Goal: Task Accomplishment & Management: Manage account settings

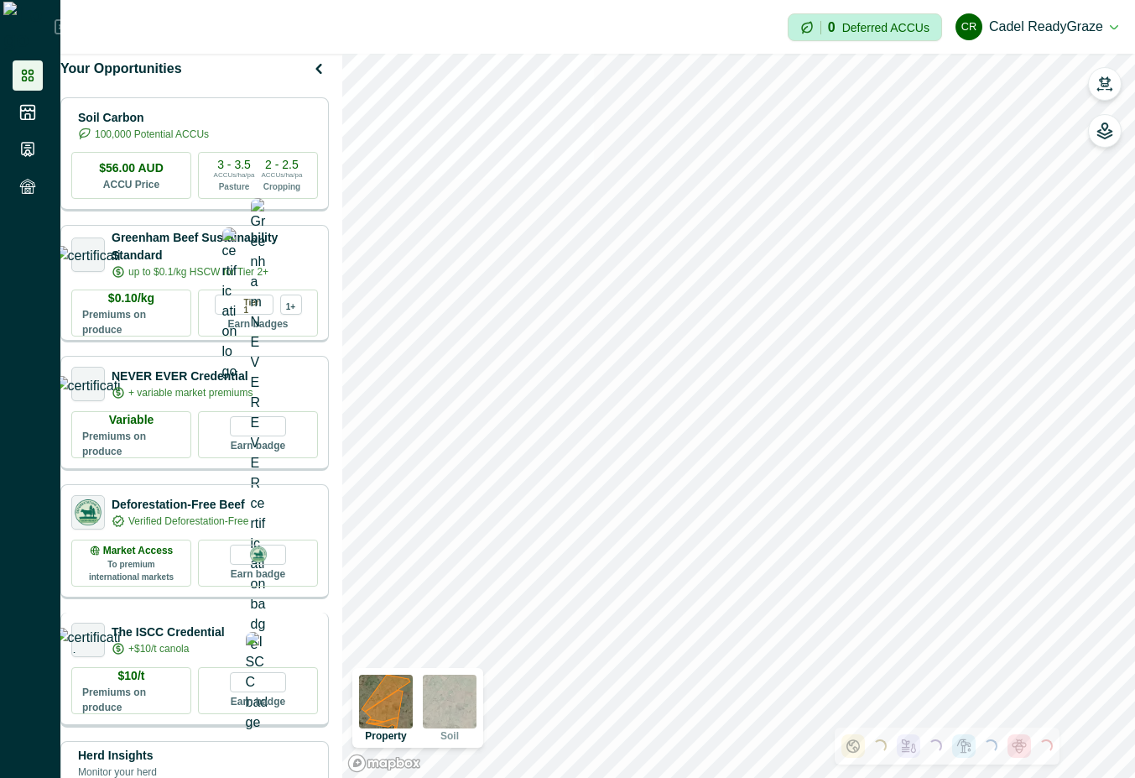
scroll to position [302, 0]
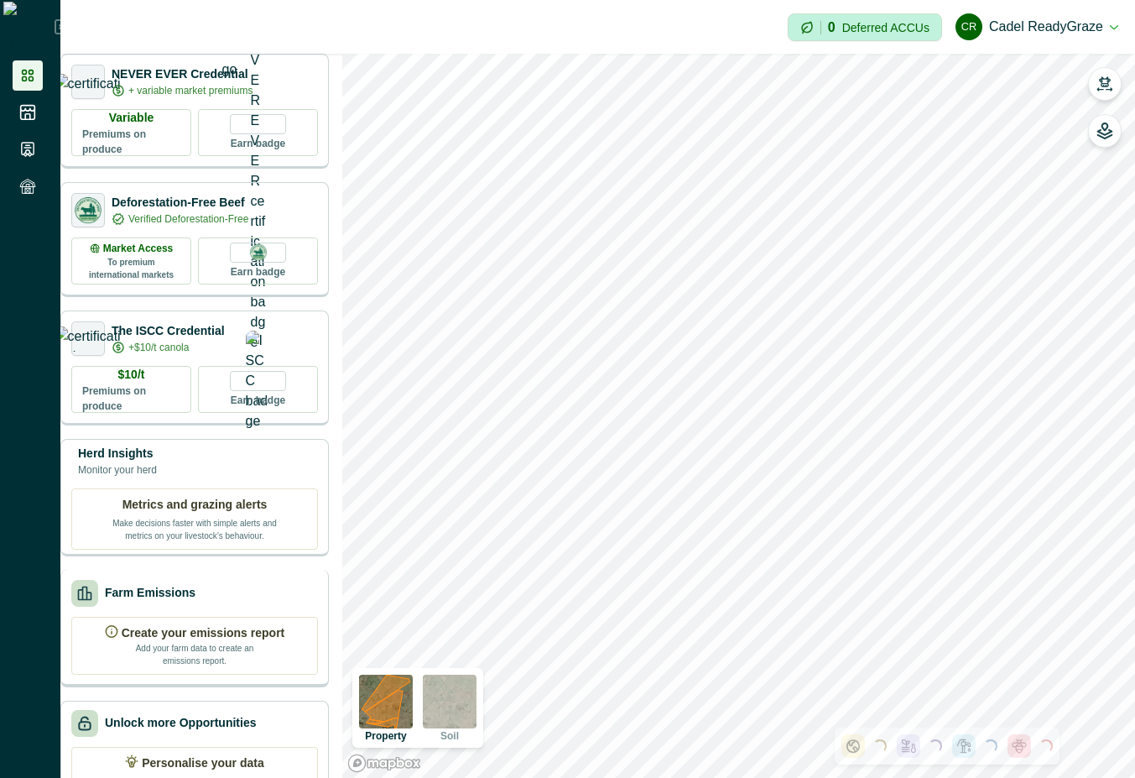
click at [248, 607] on div "Farm Emissions" at bounding box center [194, 593] width 247 height 27
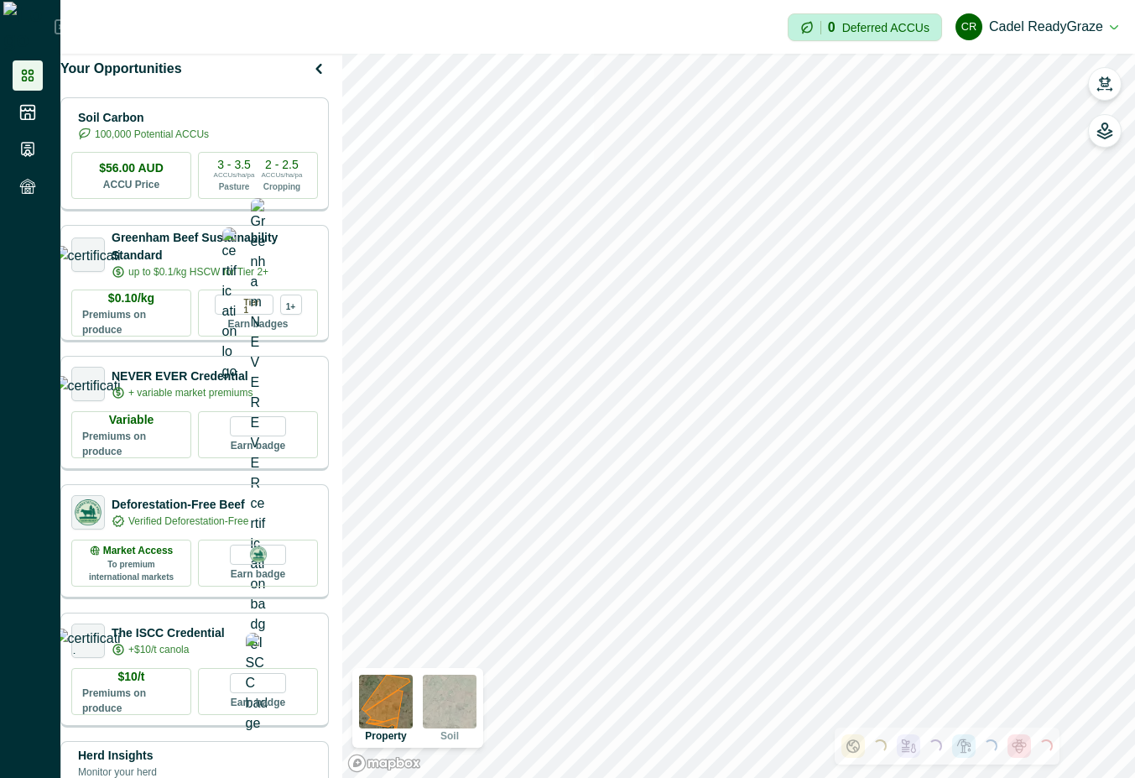
scroll to position [151, 0]
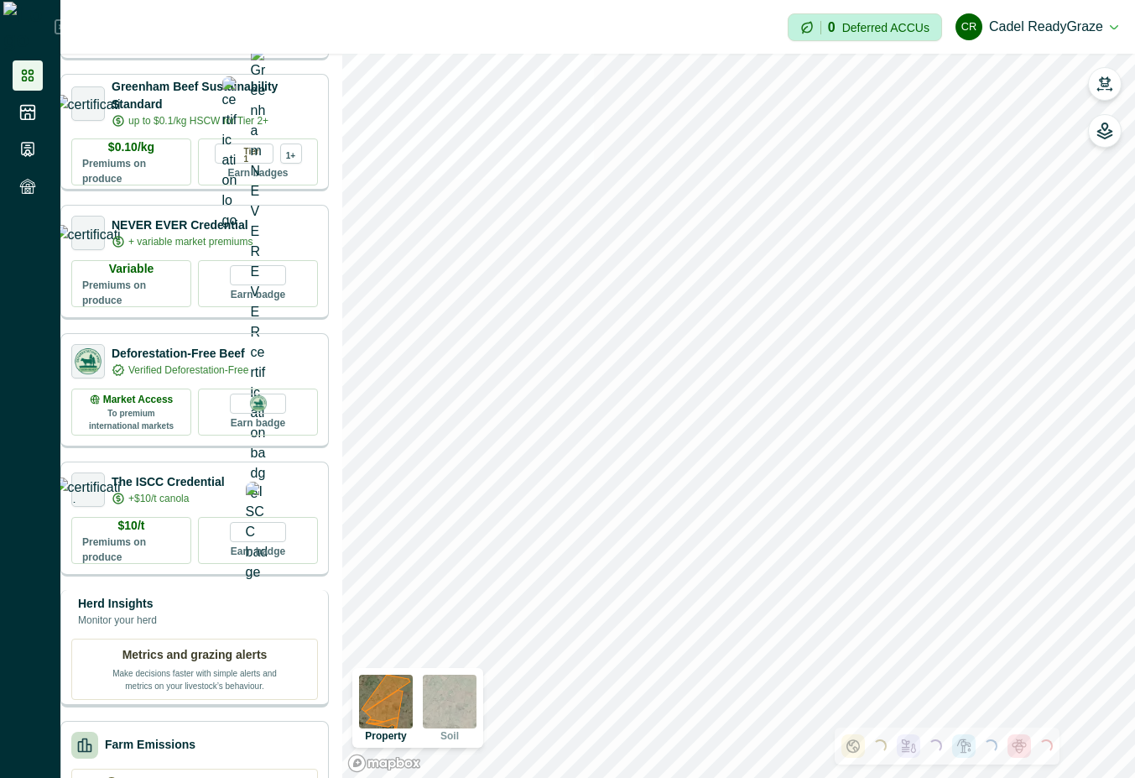
click at [242, 628] on div "Herd Insights Monitor your herd" at bounding box center [194, 612] width 247 height 34
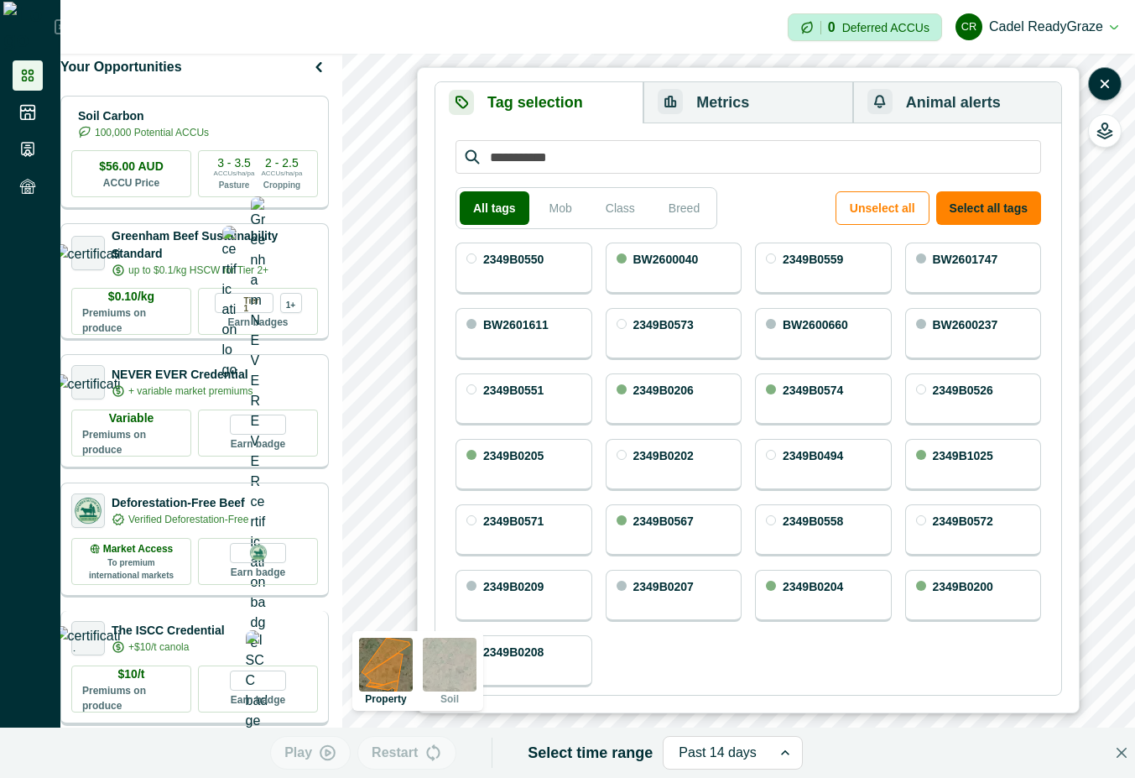
scroll to position [0, 0]
click at [329, 74] on icon "button" at bounding box center [319, 69] width 20 height 20
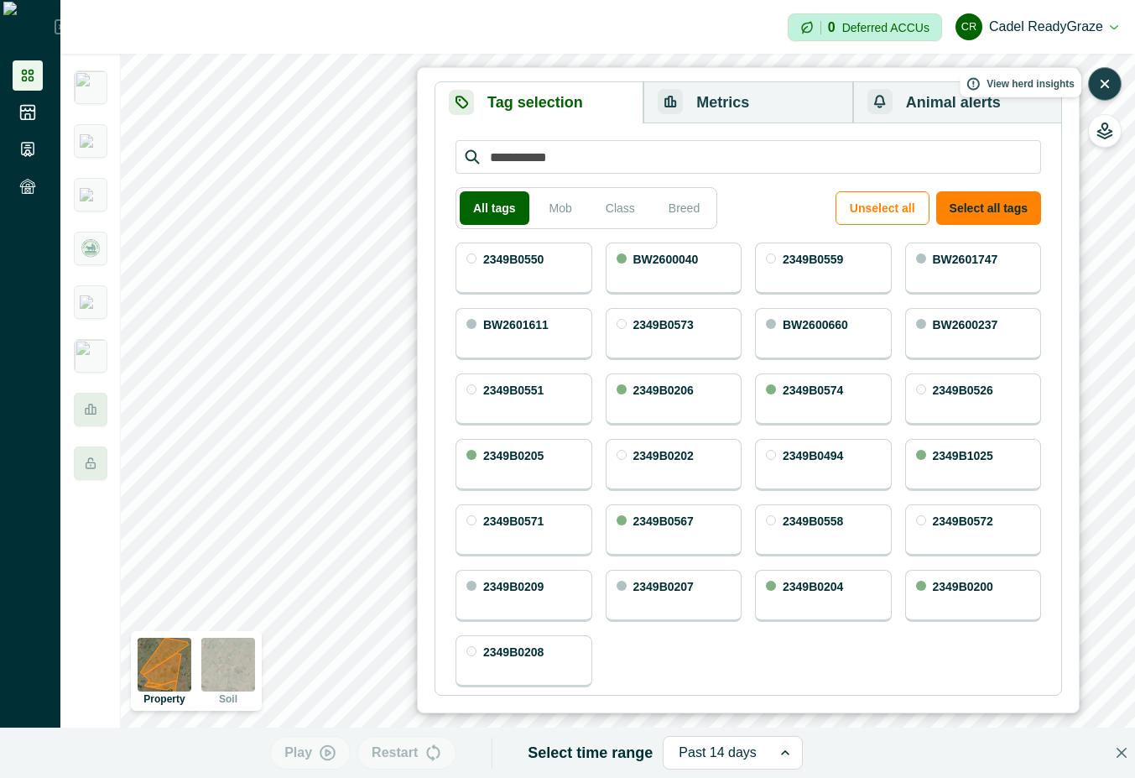
click at [1098, 96] on button "button" at bounding box center [1105, 84] width 34 height 34
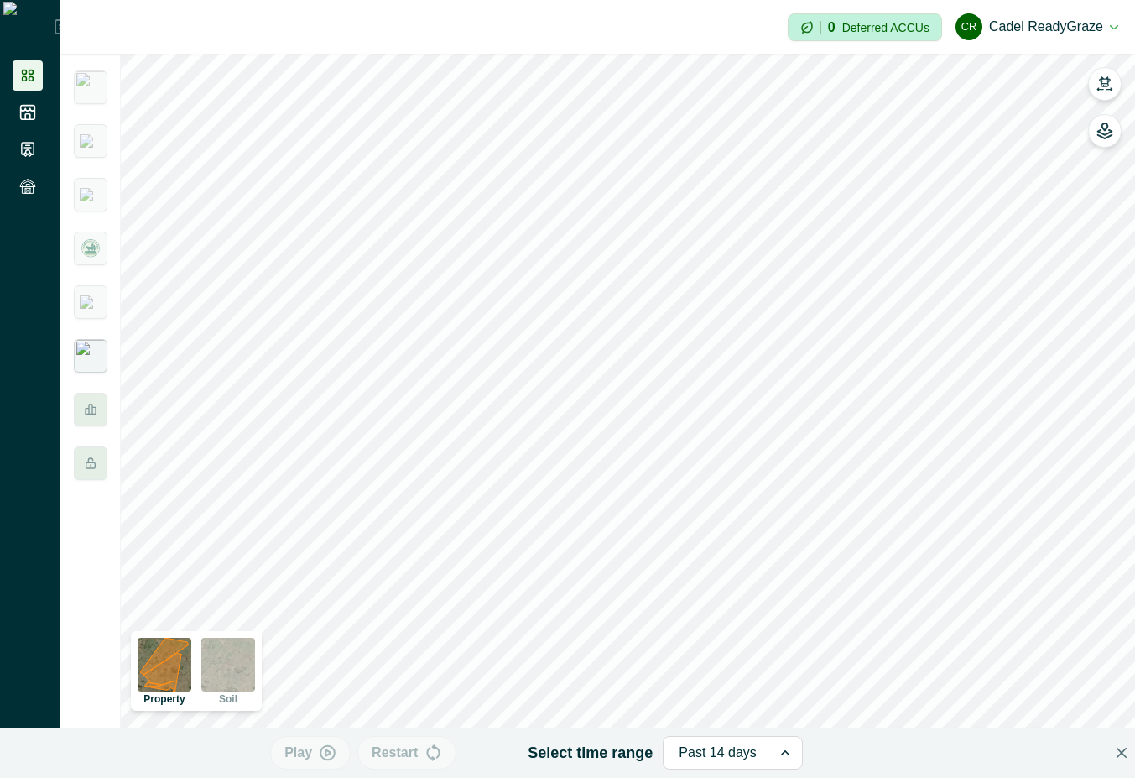
click at [81, 349] on img at bounding box center [91, 356] width 34 height 34
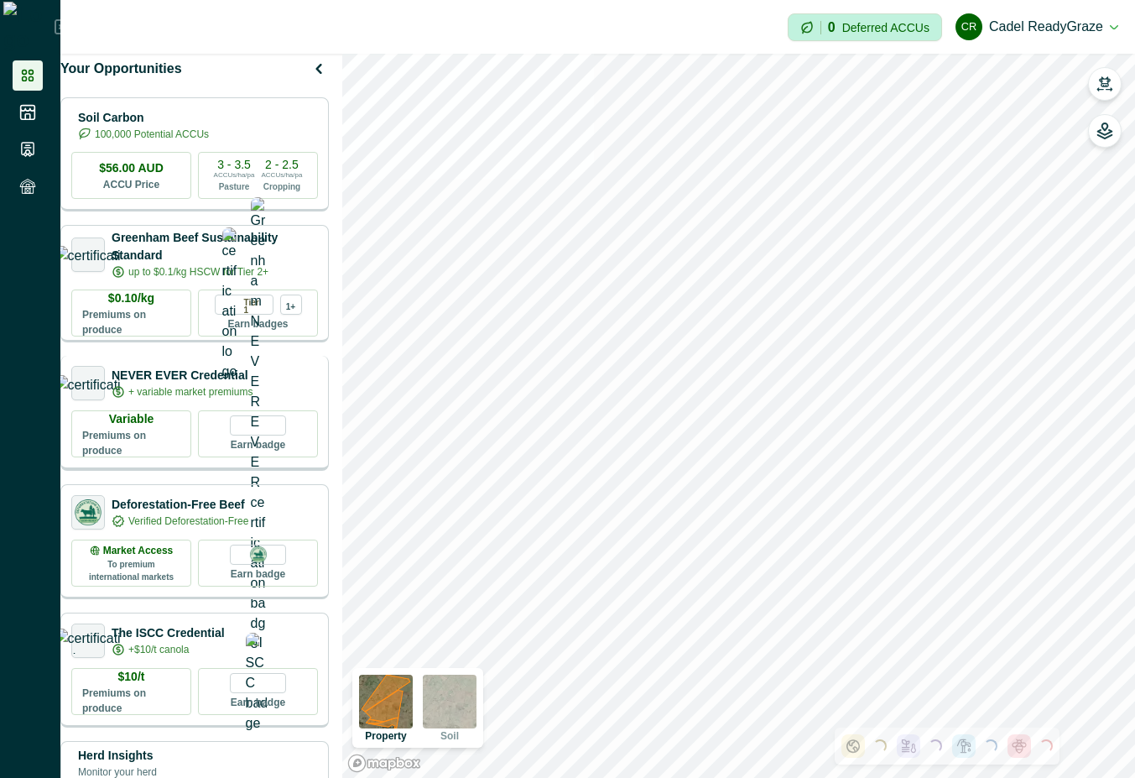
scroll to position [151, 0]
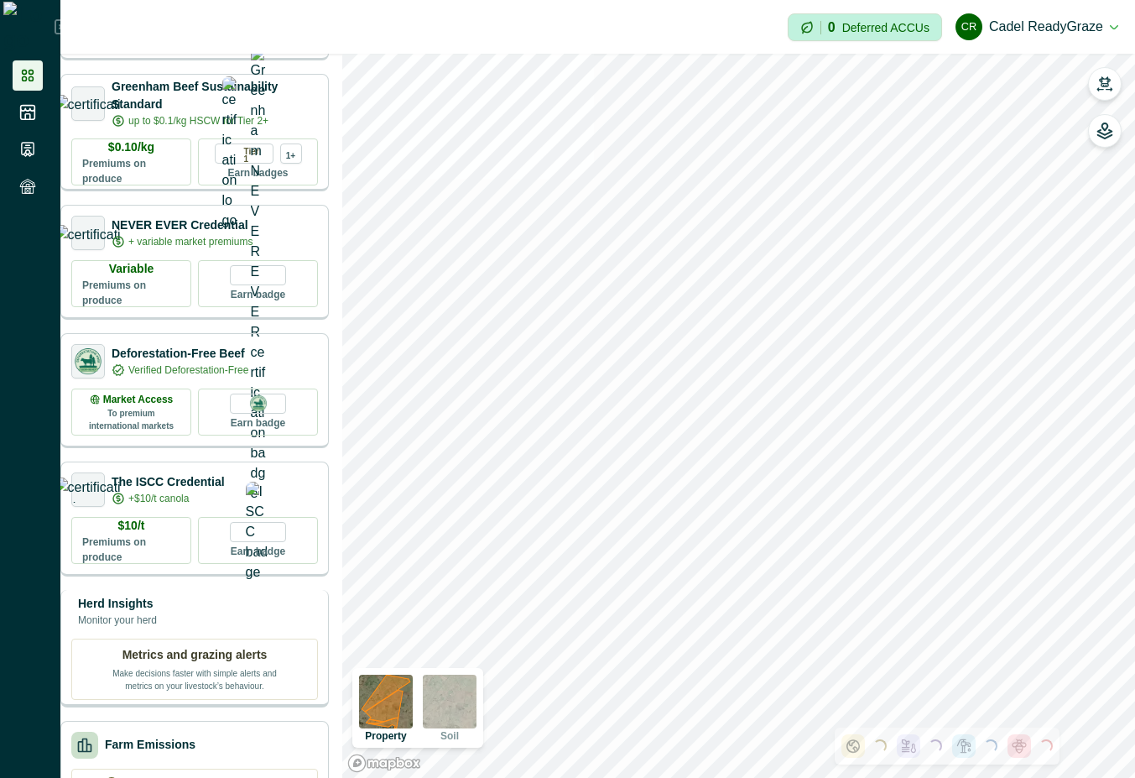
click at [157, 613] on p "Herd Insights" at bounding box center [117, 604] width 79 height 18
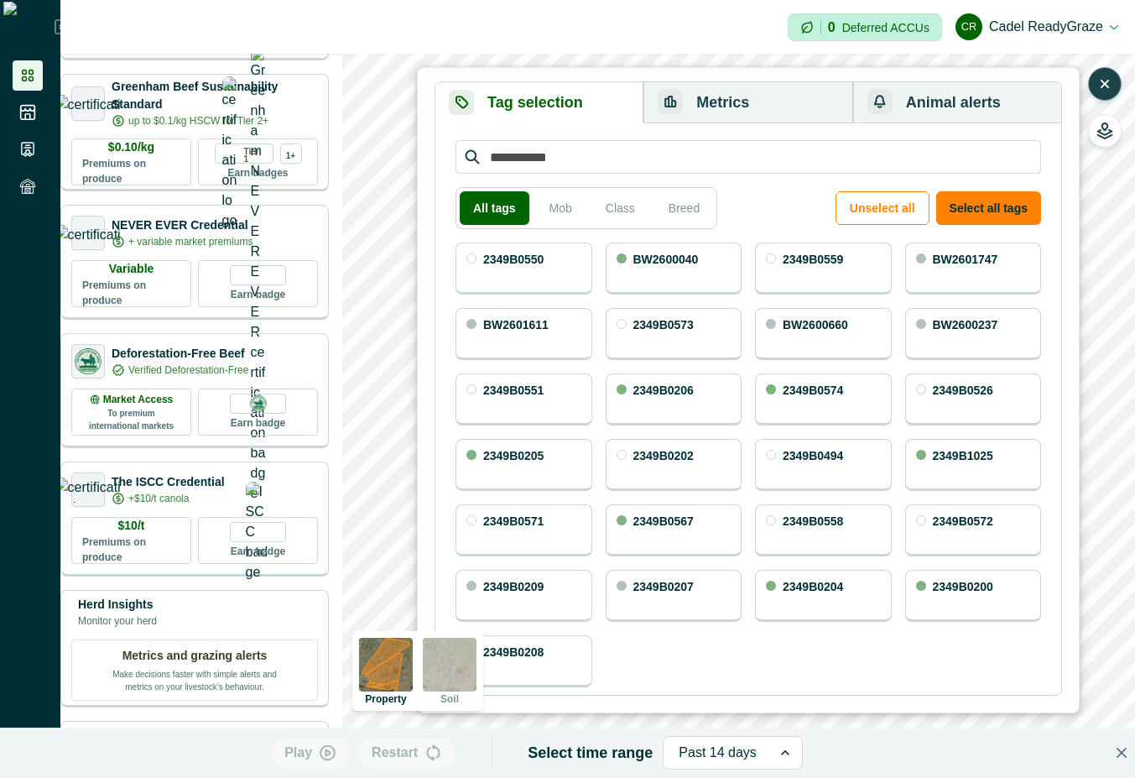
click at [1105, 76] on icon "button" at bounding box center [1105, 84] width 17 height 17
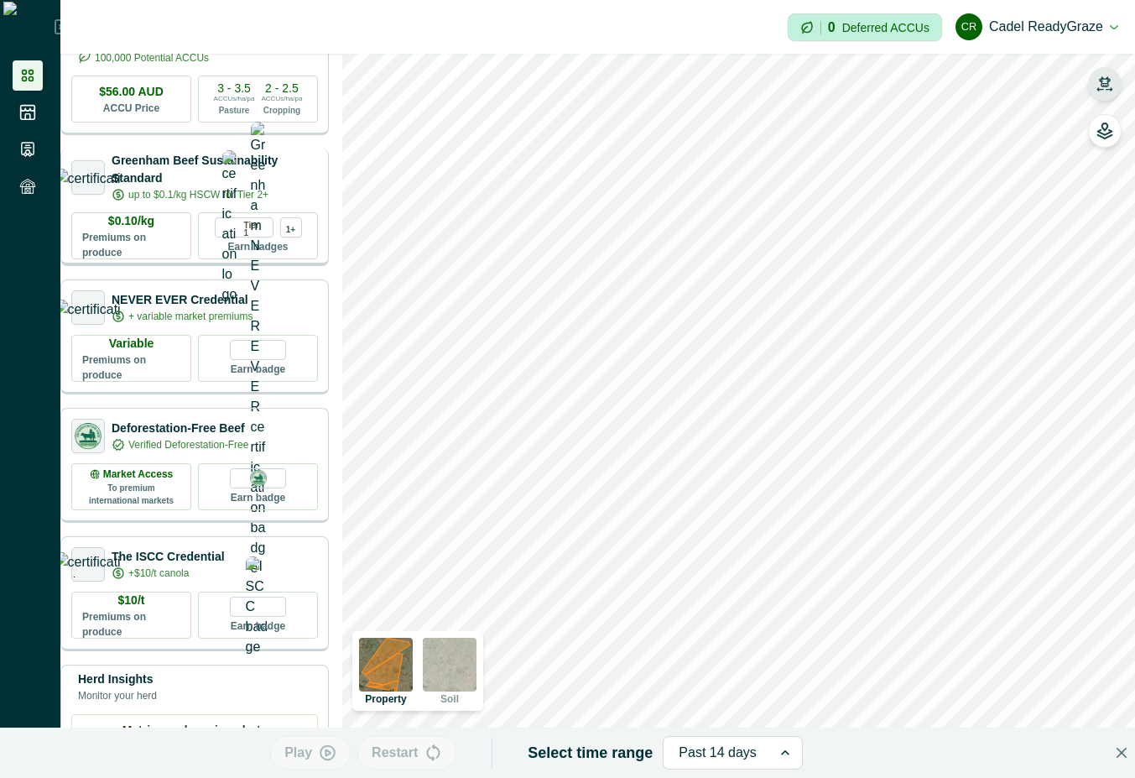
scroll to position [0, 0]
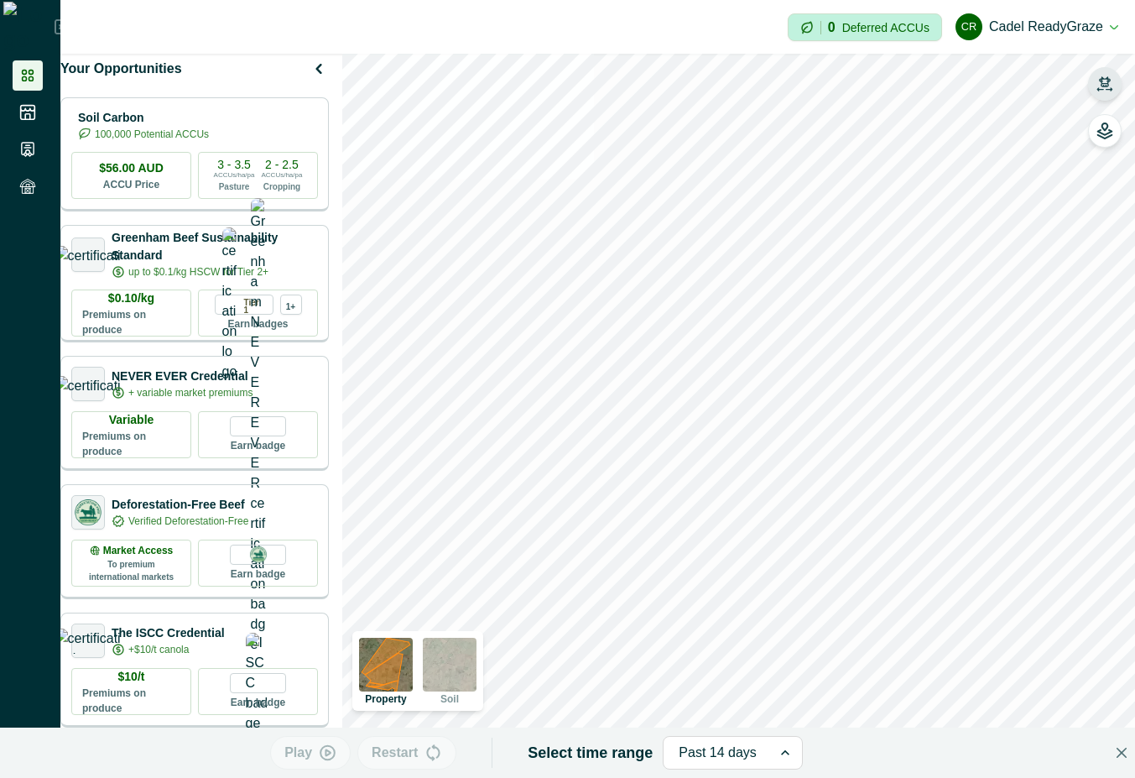
click at [315, 84] on div "Your Opportunities" at bounding box center [194, 69] width 269 height 30
click at [329, 79] on icon "button" at bounding box center [319, 69] width 20 height 20
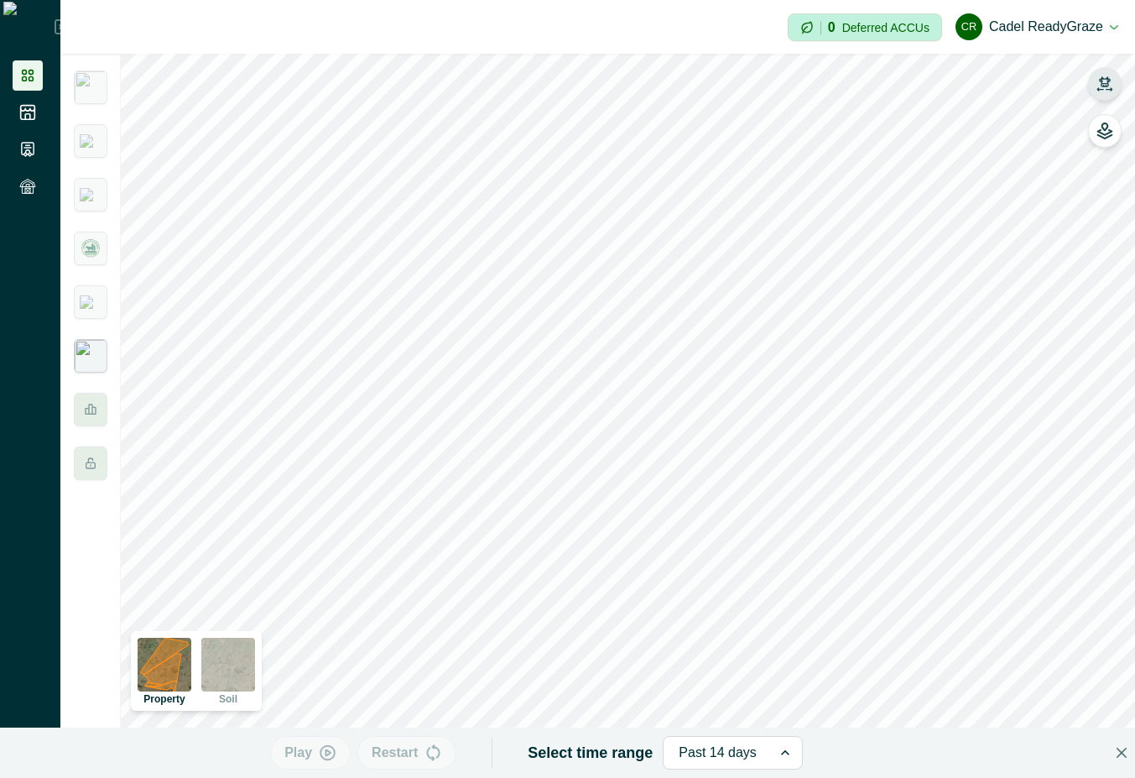
click at [101, 365] on img at bounding box center [91, 356] width 34 height 34
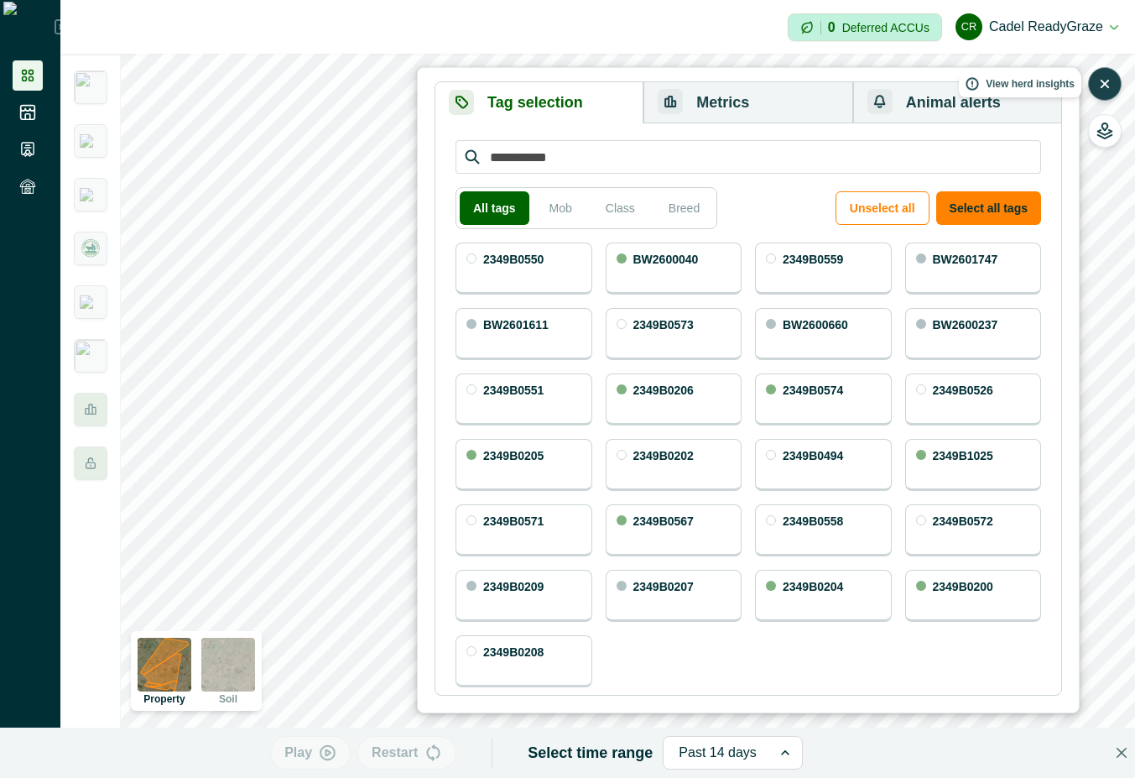
click at [1098, 80] on icon "button" at bounding box center [1105, 84] width 17 height 17
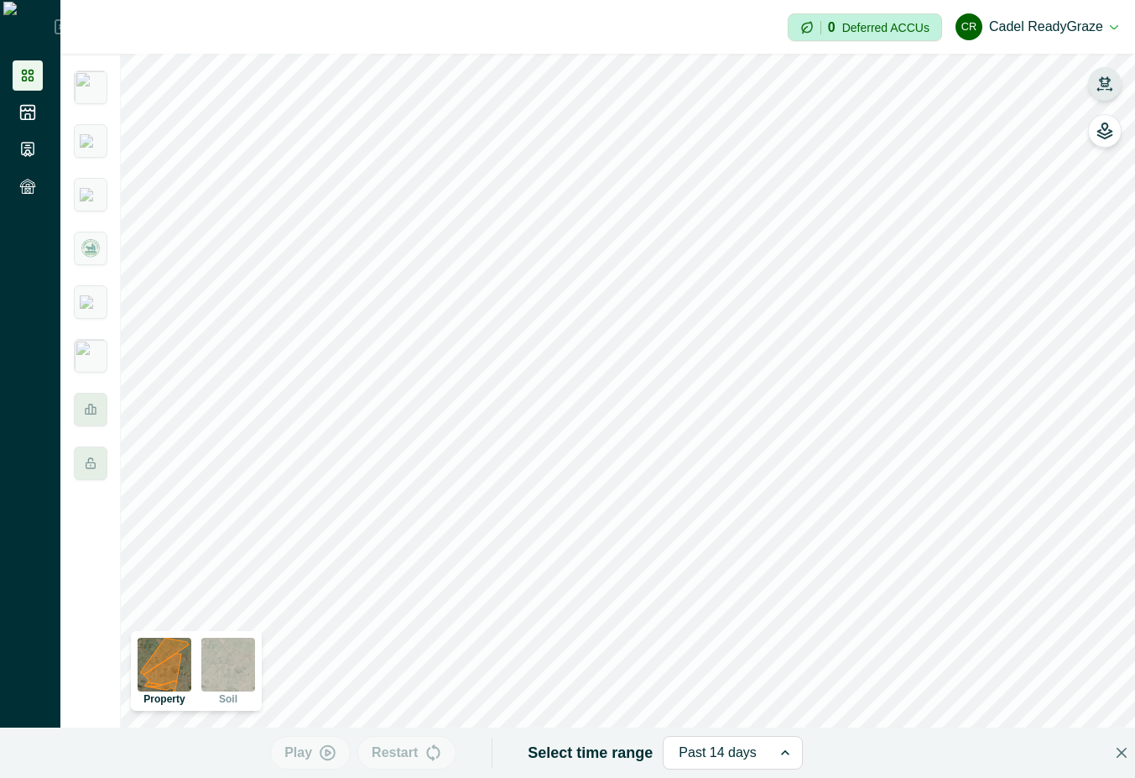
click at [1099, 28] on button "CR Cadel ReadyGraze" at bounding box center [1037, 27] width 163 height 40
click at [1028, 71] on button "Sign out" at bounding box center [1024, 75] width 186 height 28
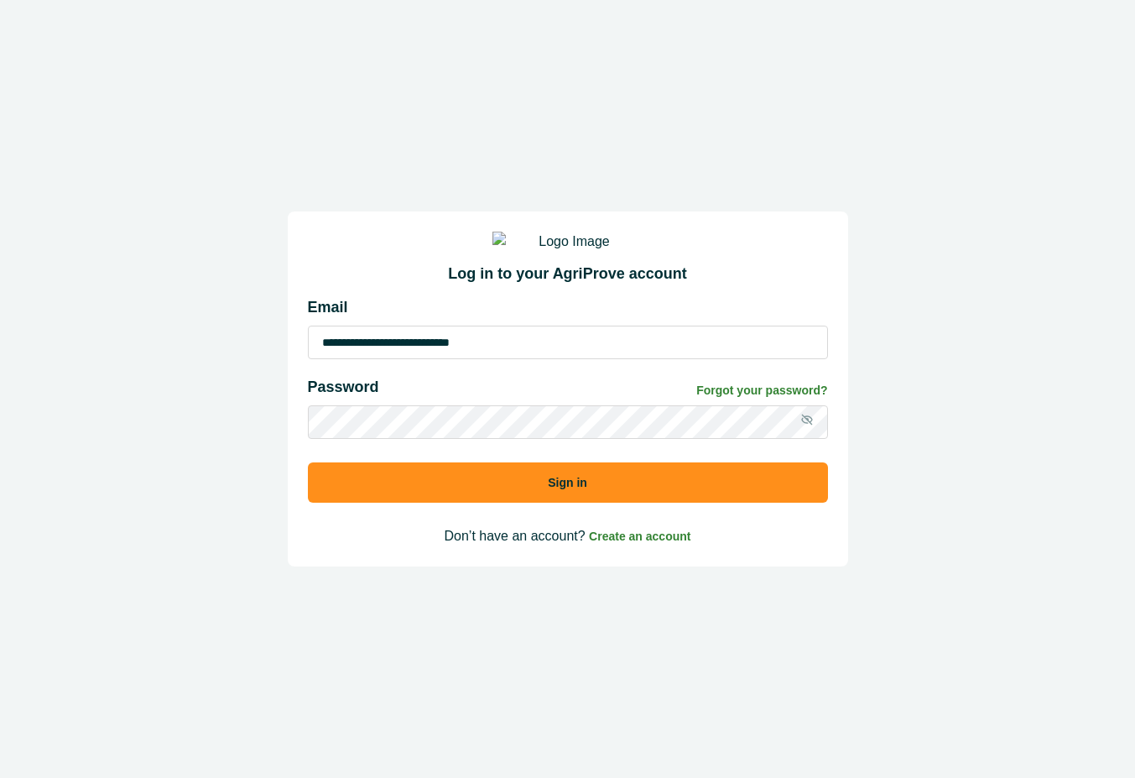
click at [499, 359] on input "**********" at bounding box center [568, 343] width 520 height 34
type input "**********"
click at [655, 498] on button "Sign in" at bounding box center [568, 482] width 520 height 40
